Goal: Task Accomplishment & Management: Use online tool/utility

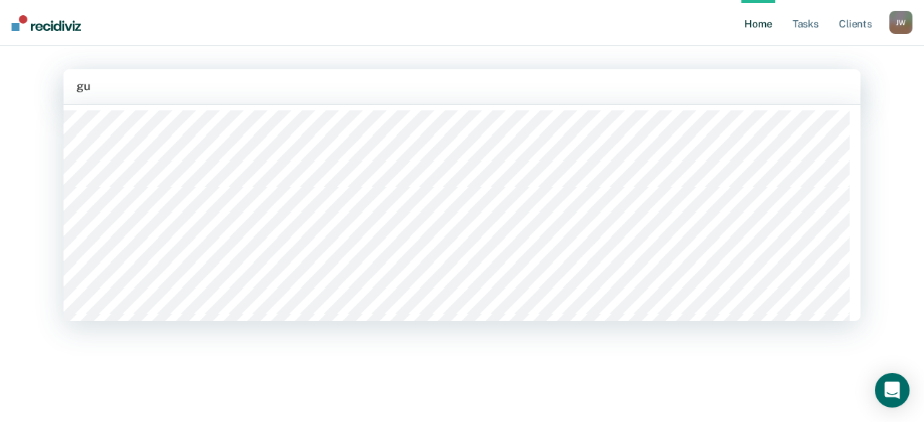
type input "gut"
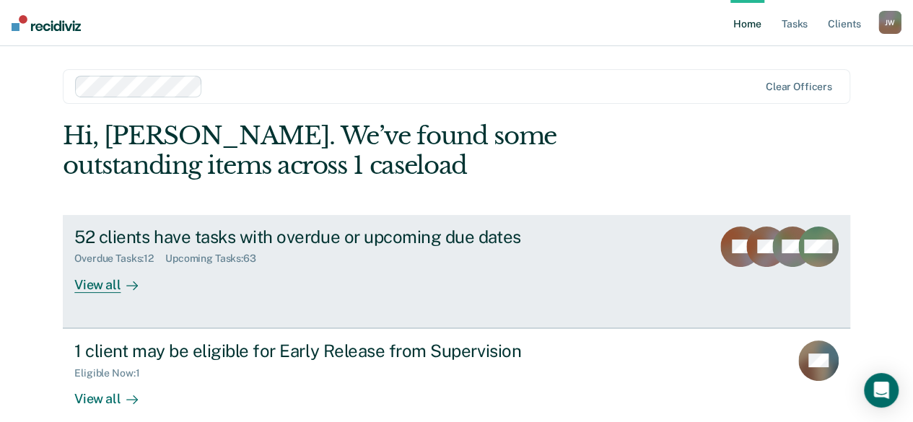
click at [113, 278] on div "View all" at bounding box center [114, 279] width 81 height 28
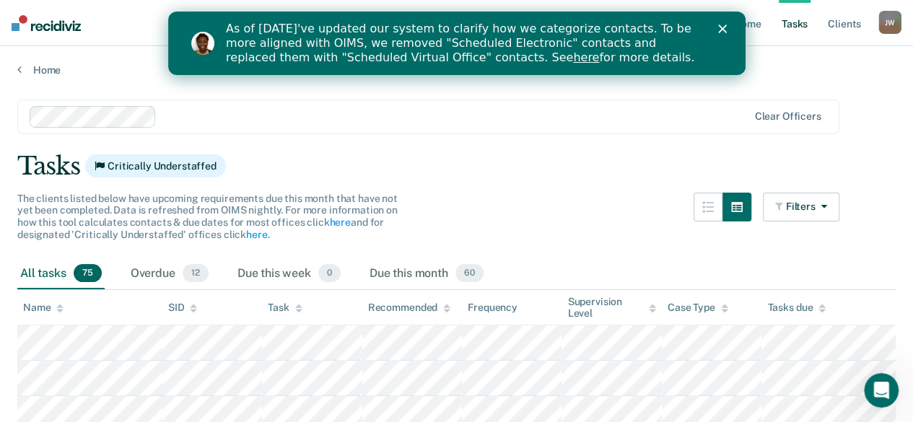
click at [62, 307] on icon at bounding box center [59, 308] width 7 height 9
click at [138, 276] on div "Overdue 12" at bounding box center [170, 274] width 84 height 32
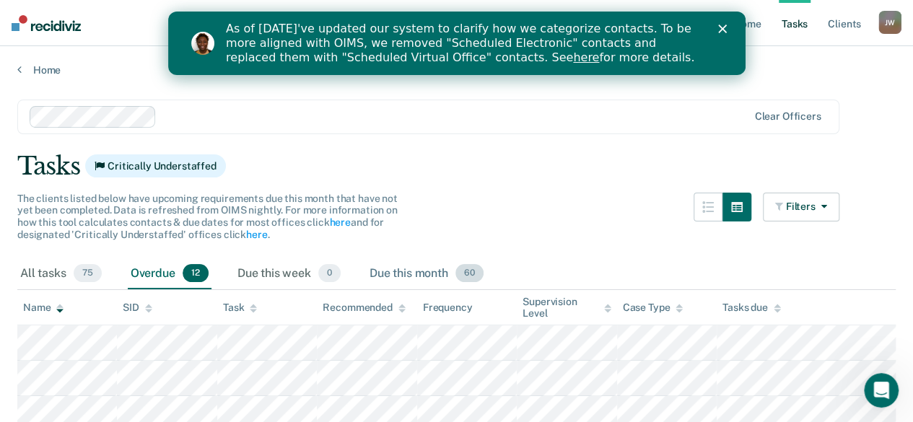
click at [470, 275] on span "60" at bounding box center [469, 273] width 28 height 19
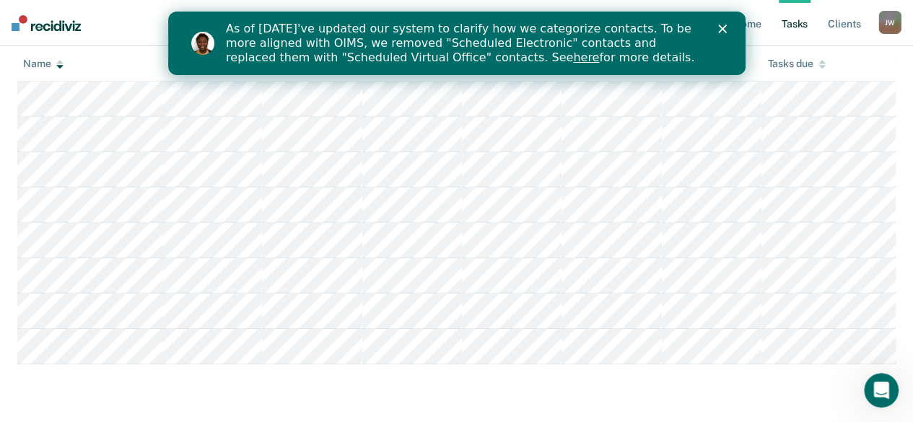
scroll to position [2357, 0]
